Goal: Navigation & Orientation: Find specific page/section

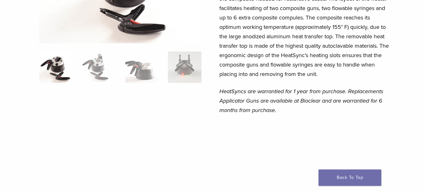
scroll to position [126, 0]
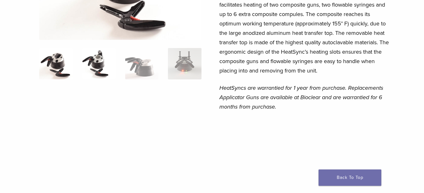
click at [92, 64] on img at bounding box center [99, 63] width 34 height 31
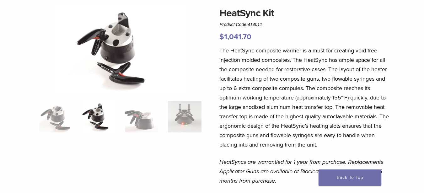
scroll to position [42, 0]
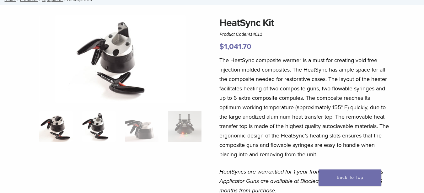
click at [55, 124] on img at bounding box center [56, 126] width 34 height 31
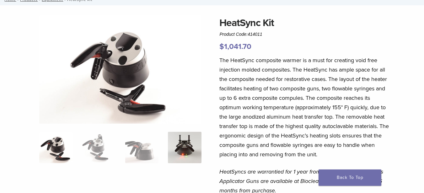
click at [182, 144] on img at bounding box center [185, 147] width 34 height 31
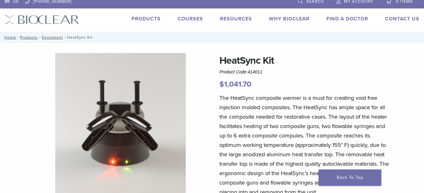
scroll to position [0, 0]
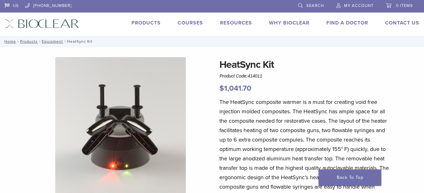
click at [240, 65] on h1 "HeatSync Kit" at bounding box center [305, 64] width 173 height 15
click at [143, 21] on link "Products" at bounding box center [146, 23] width 29 height 6
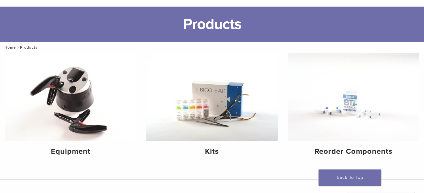
scroll to position [42, 0]
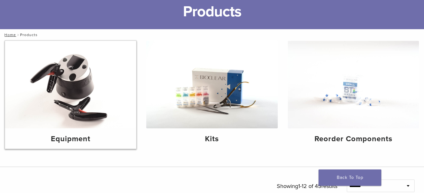
click at [78, 80] on img at bounding box center [70, 85] width 131 height 88
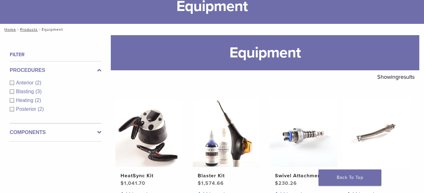
scroll to position [42, 0]
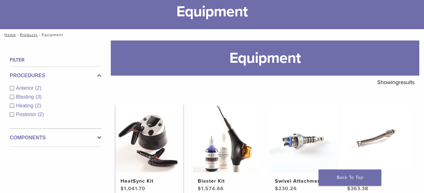
click at [154, 133] on img at bounding box center [150, 139] width 68 height 68
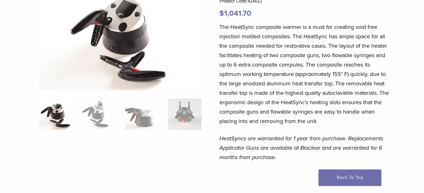
scroll to position [84, 0]
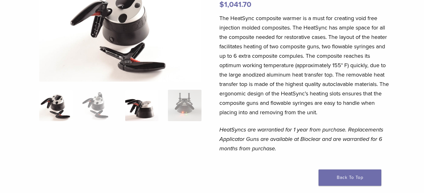
click at [144, 108] on img at bounding box center [142, 105] width 34 height 31
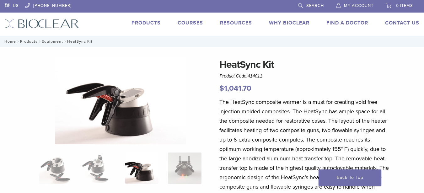
scroll to position [42, 0]
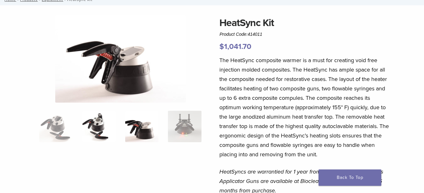
click at [92, 119] on img at bounding box center [99, 126] width 34 height 31
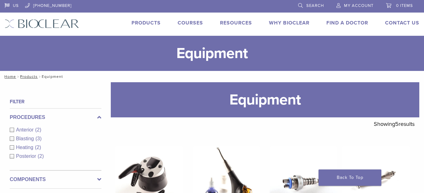
scroll to position [42, 0]
